Goal: Task Accomplishment & Management: Complete application form

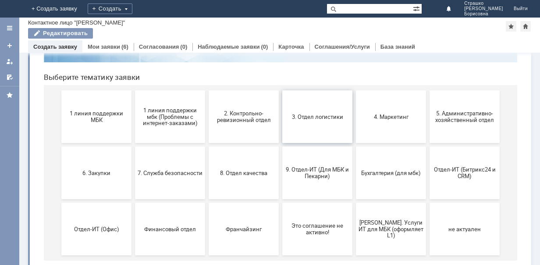
scroll to position [88, 0]
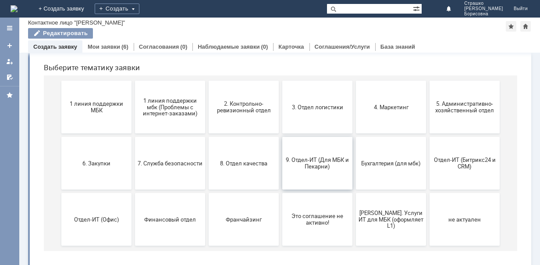
click at [319, 164] on span "9. Отдел-ИТ (Для МБК и Пекарни)" at bounding box center [317, 162] width 65 height 13
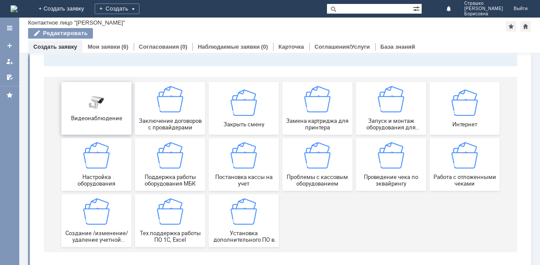
click at [101, 101] on img at bounding box center [96, 102] width 26 height 15
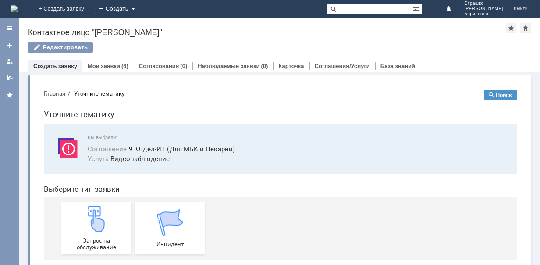
scroll to position [13, 0]
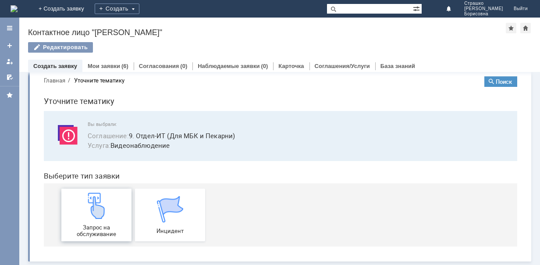
click at [92, 201] on img at bounding box center [96, 205] width 26 height 26
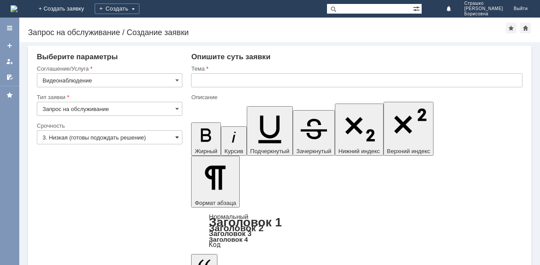
click at [176, 137] on span at bounding box center [177, 137] width 4 height 7
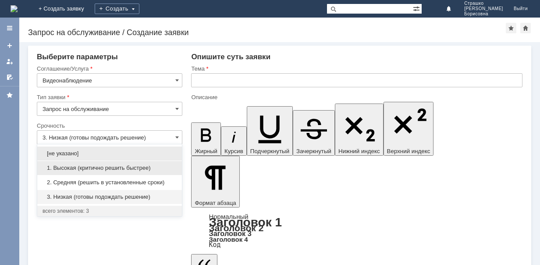
click at [82, 166] on span "1. Высокая (критично решить быстрее)" at bounding box center [109, 167] width 134 height 7
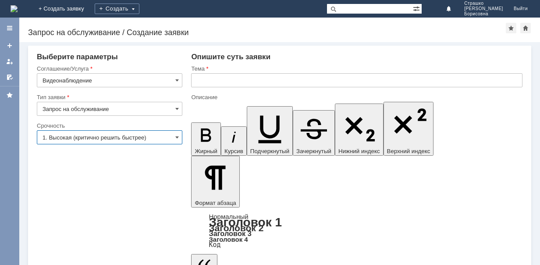
type input "1. Высокая (критично решить быстрее)"
click at [209, 78] on input "text" at bounding box center [356, 80] width 331 height 14
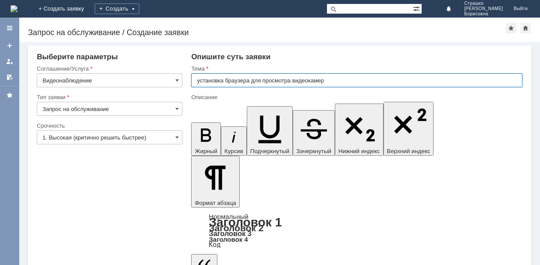
type input "установка браузера для просмотра видеокамер"
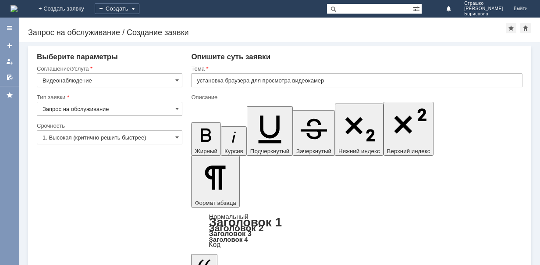
drag, startPoint x: 296, startPoint y: 2232, endPoint x: 317, endPoint y: 2231, distance: 20.6
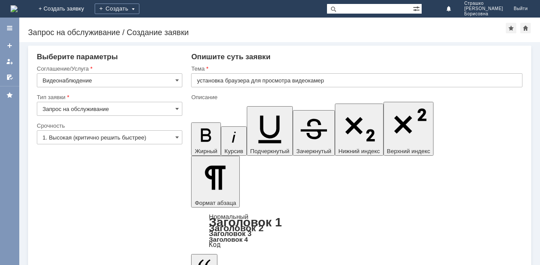
copy div "explorer"
